Goal: Task Accomplishment & Management: Manage account settings

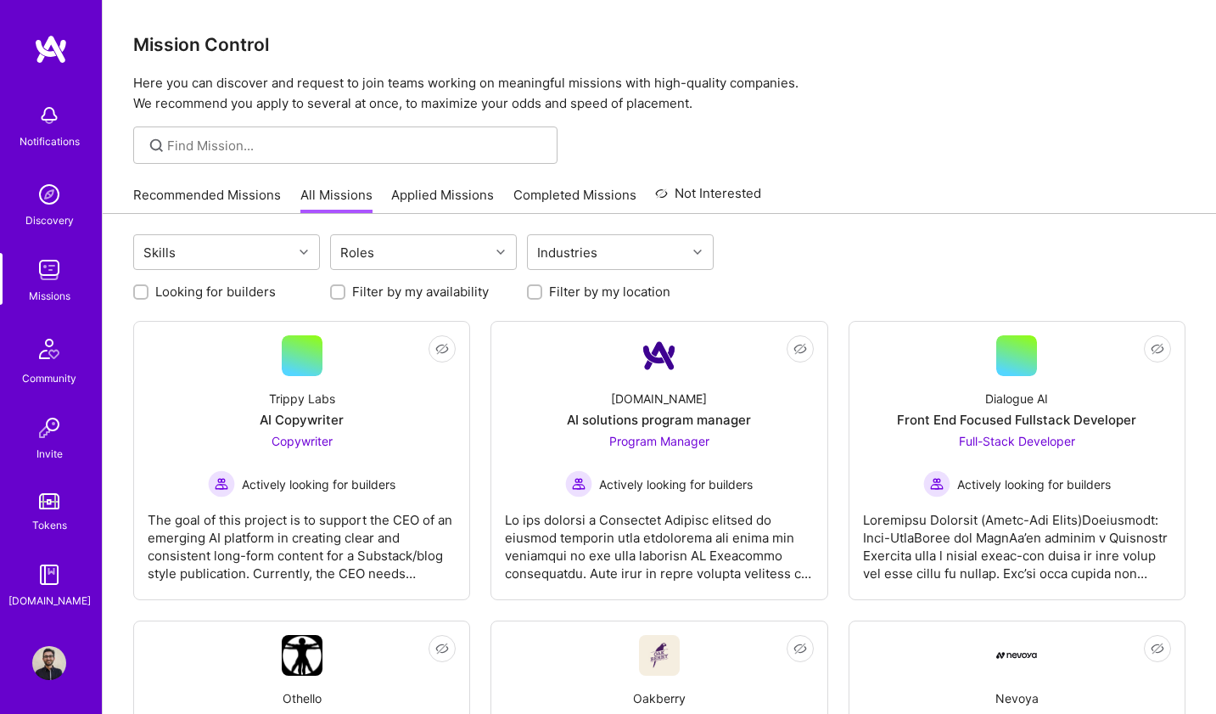
click at [137, 291] on input "Looking for builders" at bounding box center [143, 293] width 12 height 12
checkbox input "true"
click at [532, 290] on input "Filter by my location" at bounding box center [536, 293] width 12 height 12
checkbox input "true"
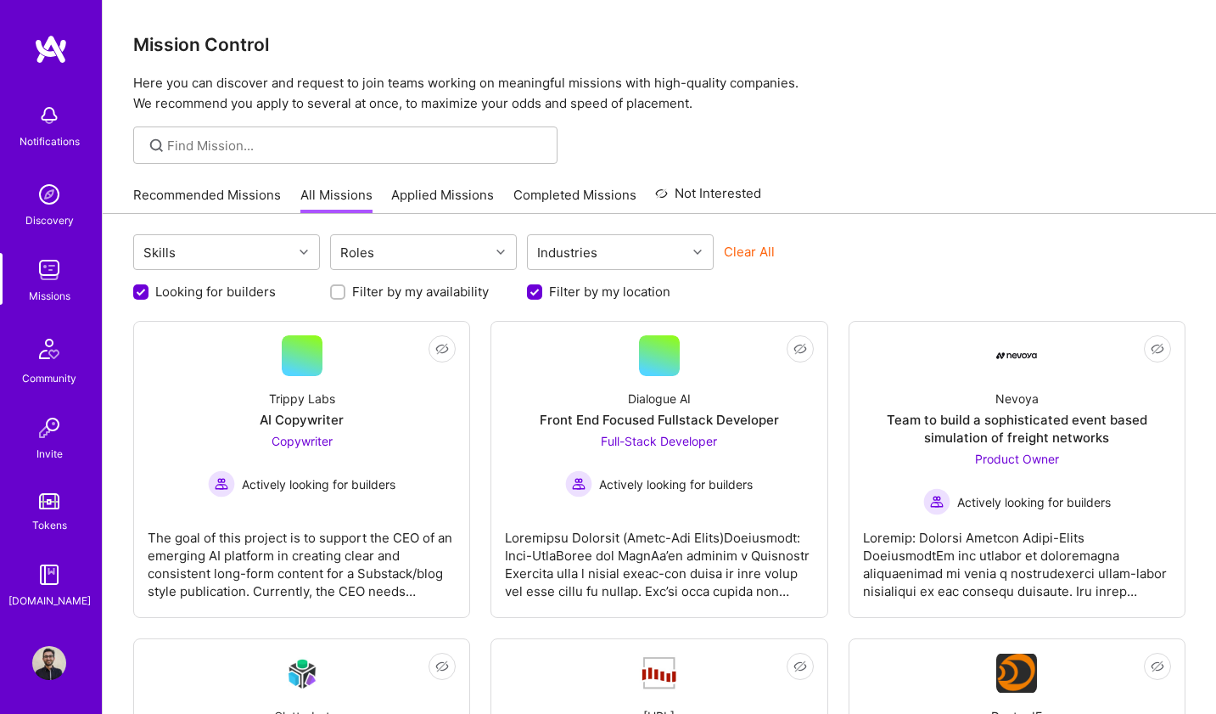
click at [48, 266] on img at bounding box center [49, 270] width 34 height 34
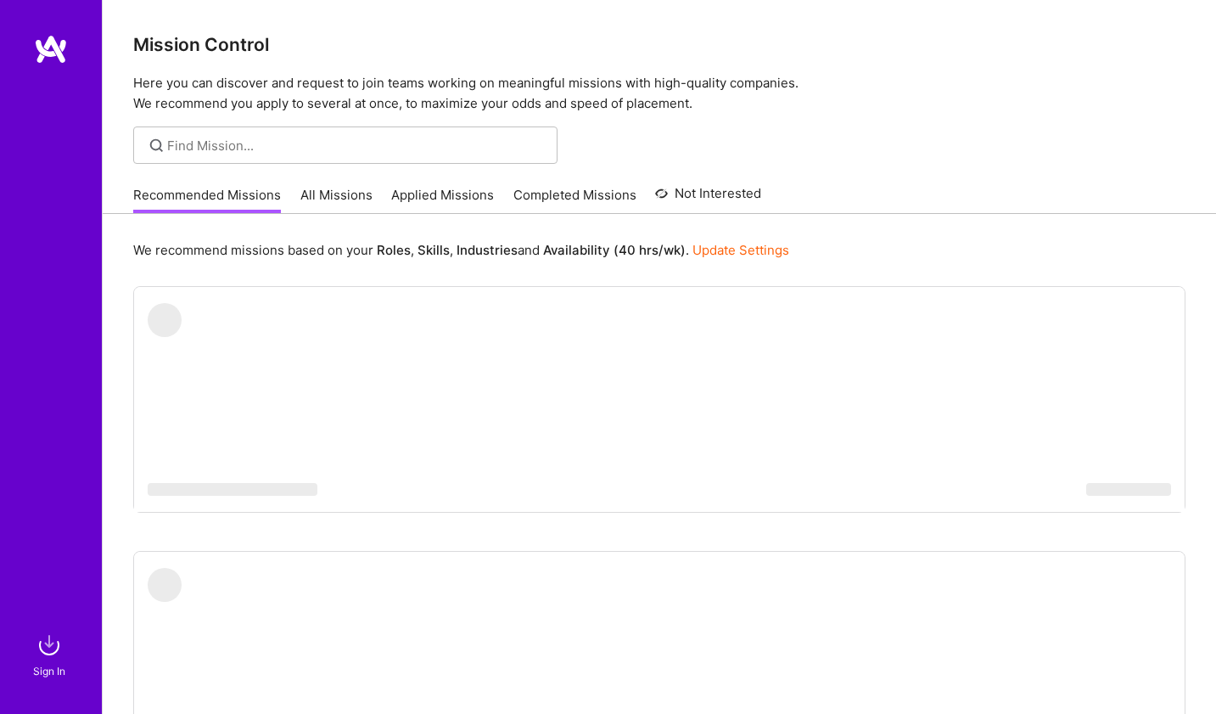
click at [458, 193] on link "Applied Missions" at bounding box center [442, 200] width 103 height 28
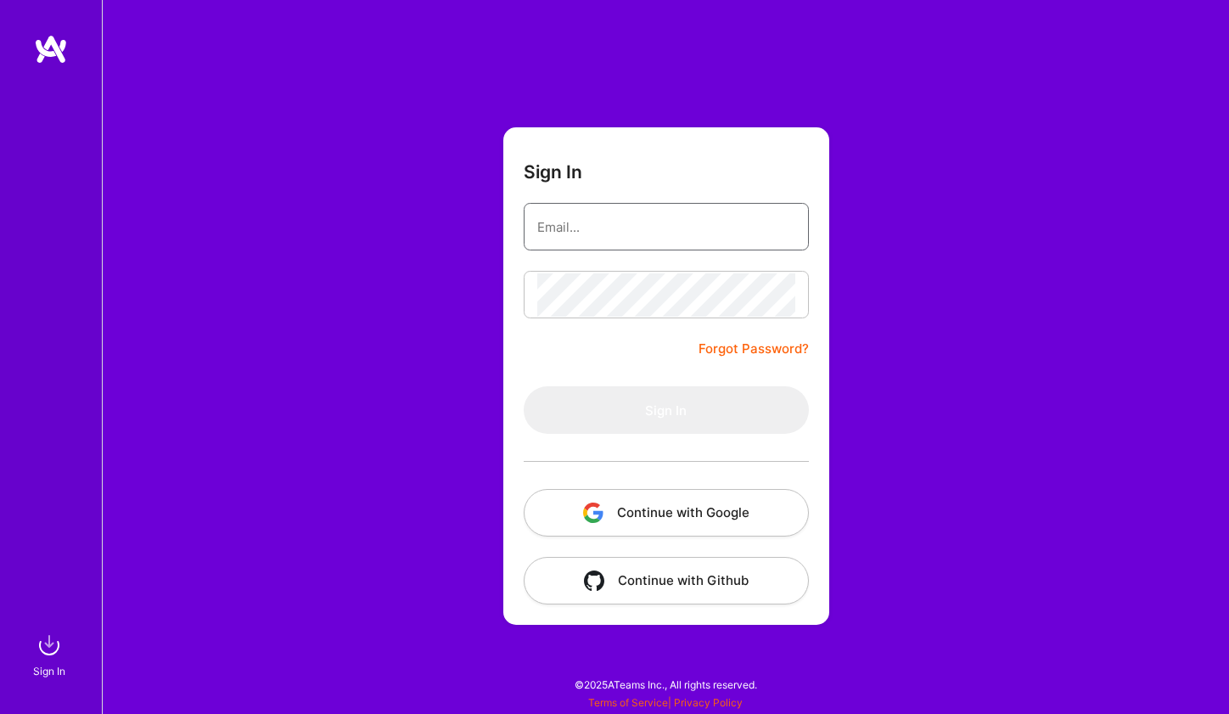
type input "[EMAIL_ADDRESS][DOMAIN_NAME]"
click at [665, 410] on button "Sign In" at bounding box center [666, 410] width 285 height 48
type input "[EMAIL_ADDRESS][DOMAIN_NAME]"
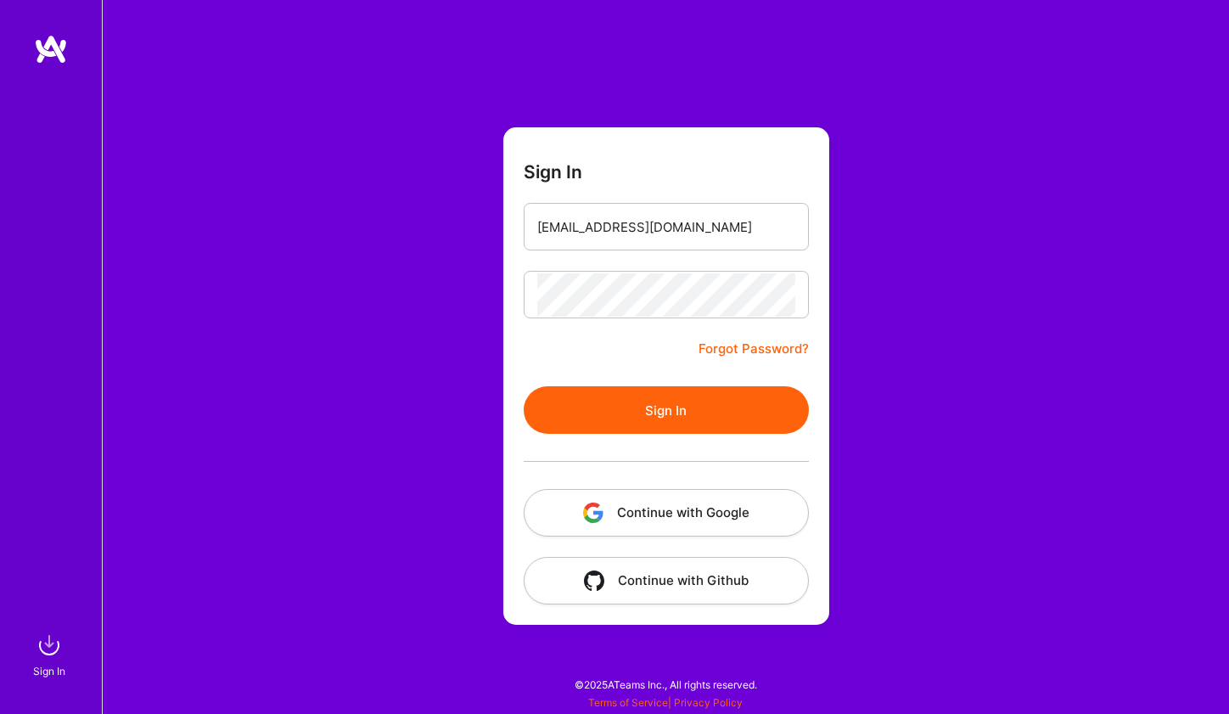
click at [668, 417] on button "Sign In" at bounding box center [666, 410] width 285 height 48
